Goal: Information Seeking & Learning: Learn about a topic

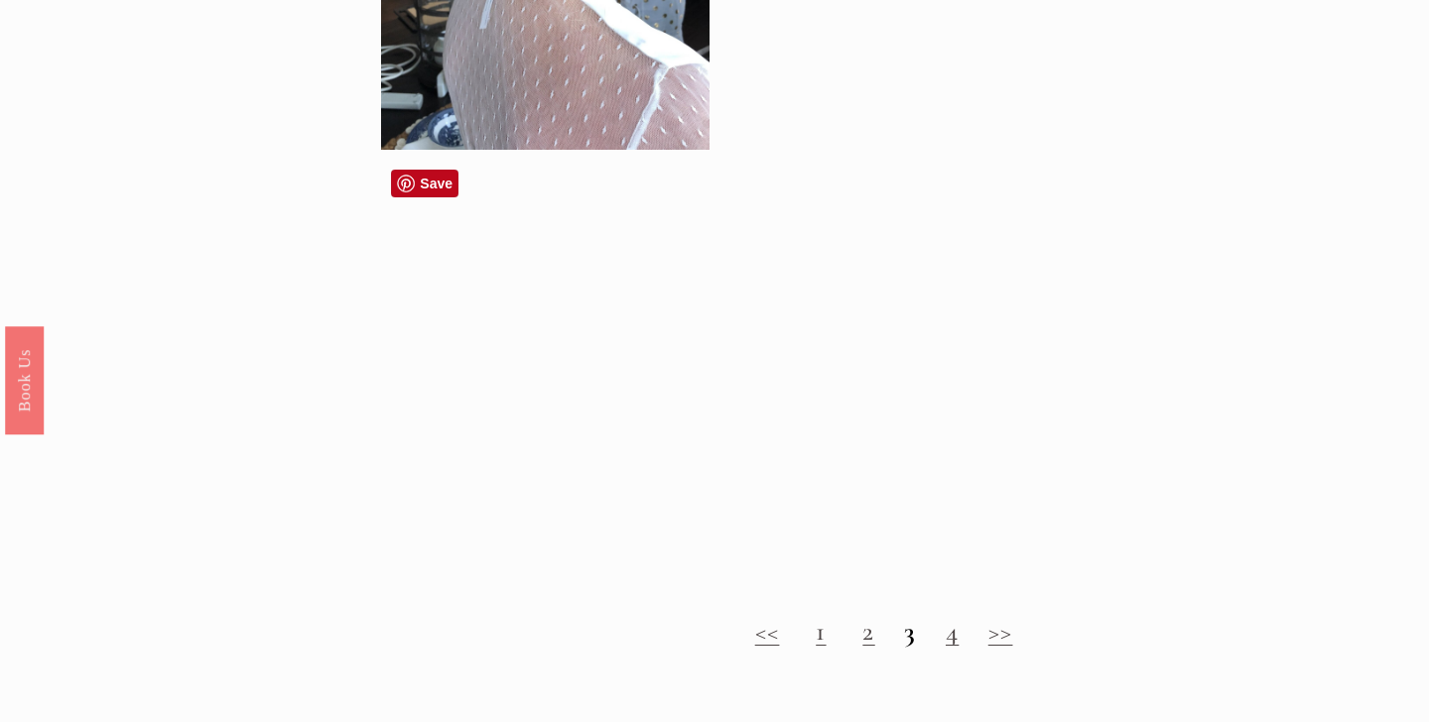
scroll to position [1668, 0]
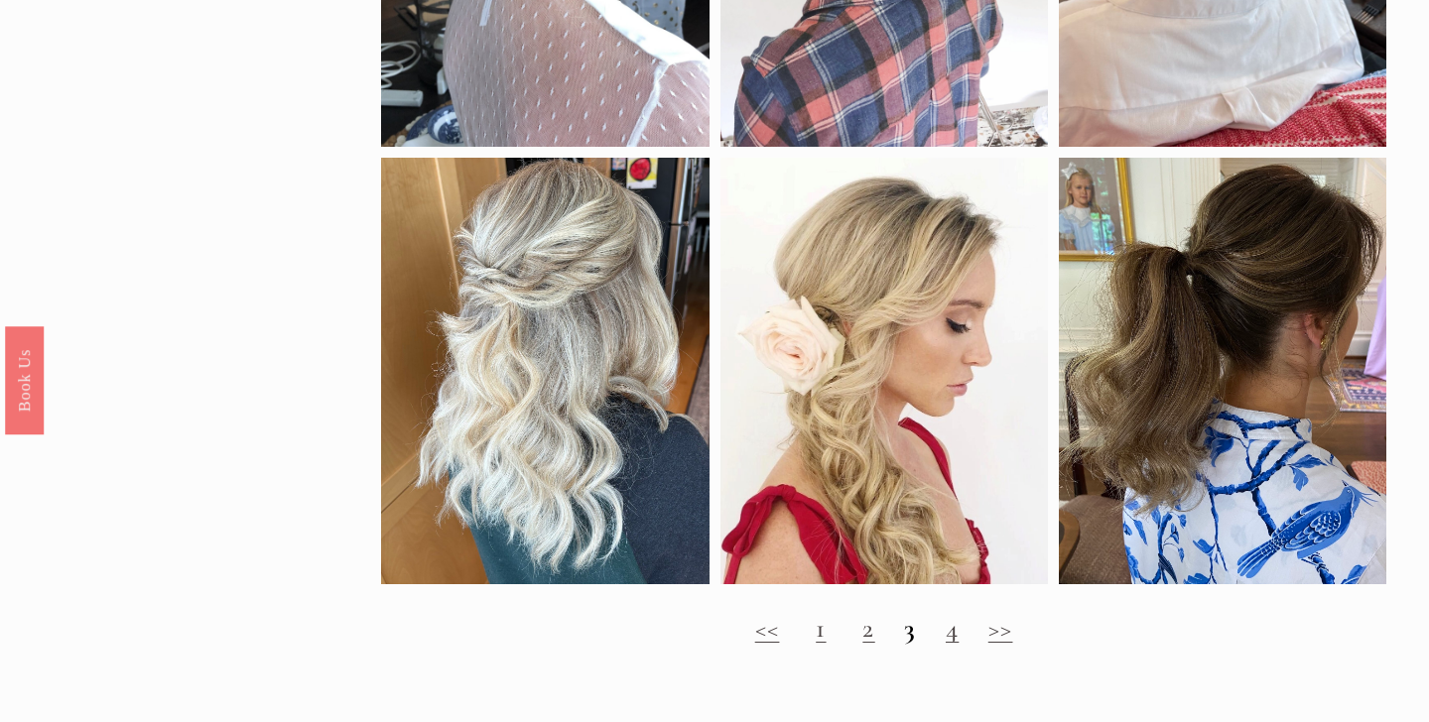
click at [1004, 636] on link ">>" at bounding box center [1000, 628] width 25 height 33
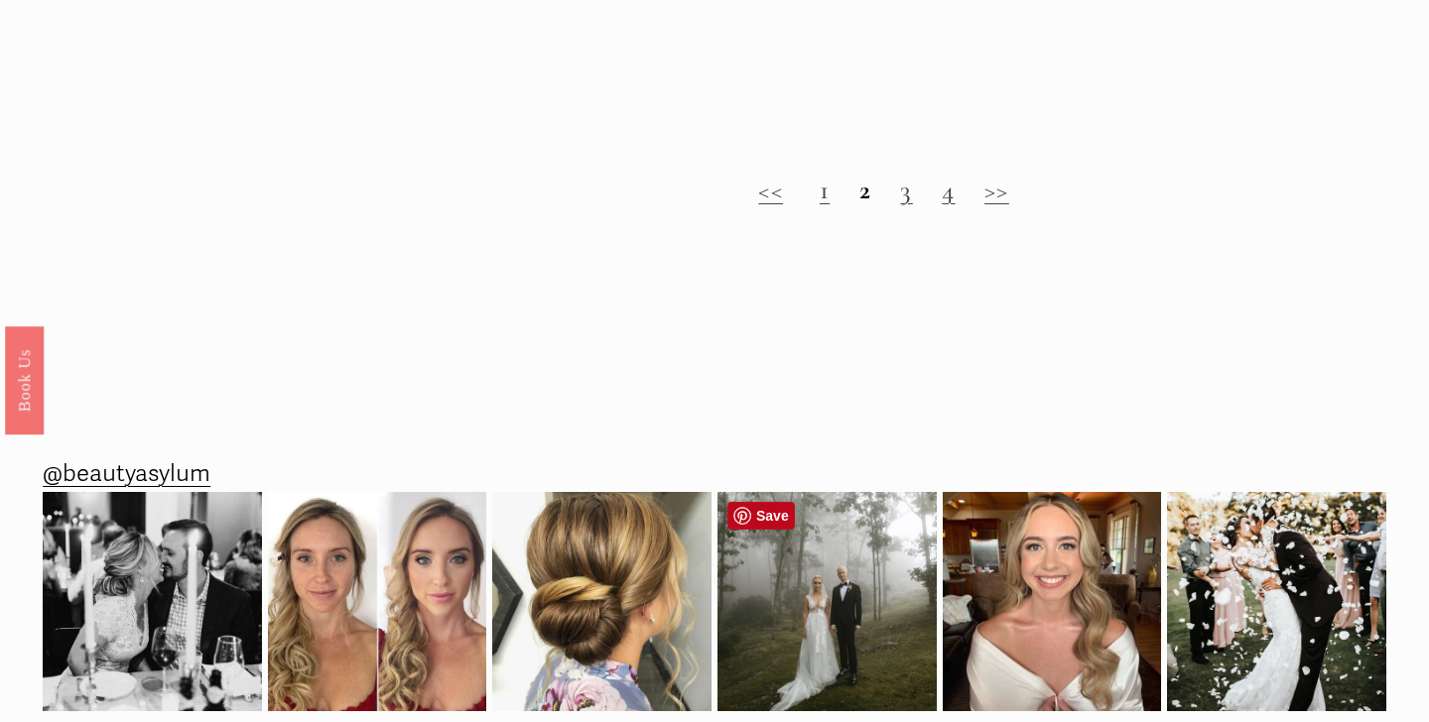
scroll to position [2115, 0]
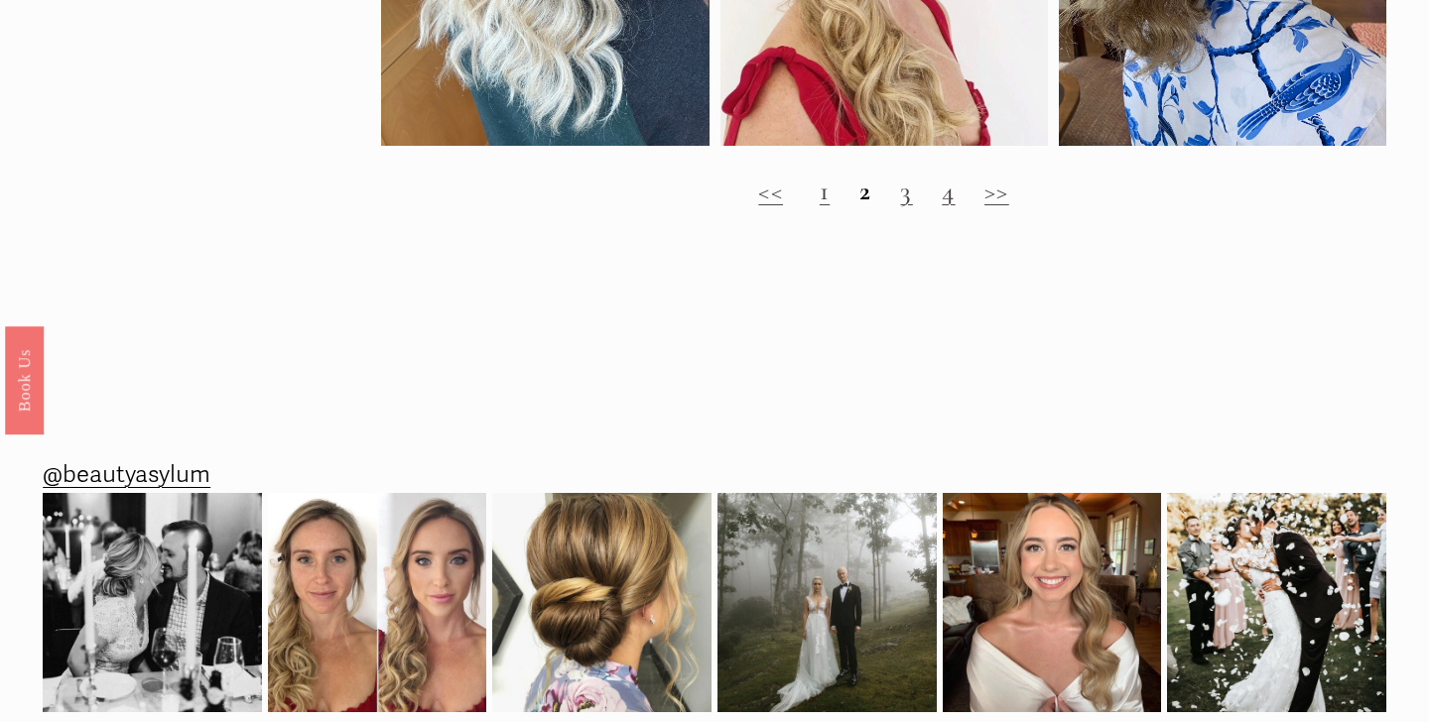
click at [823, 198] on link "1" at bounding box center [825, 191] width 10 height 33
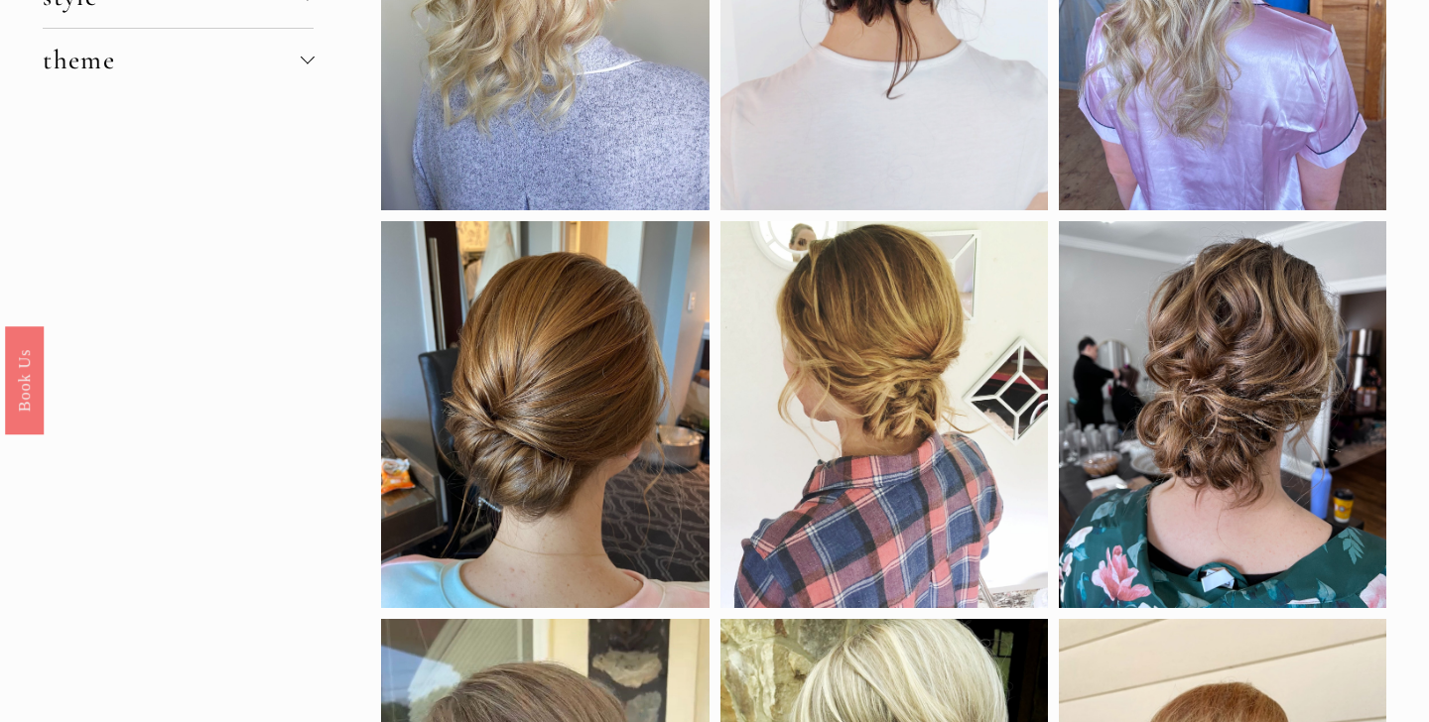
scroll to position [425, 0]
